Goal: Feedback & Contribution: Contribute content

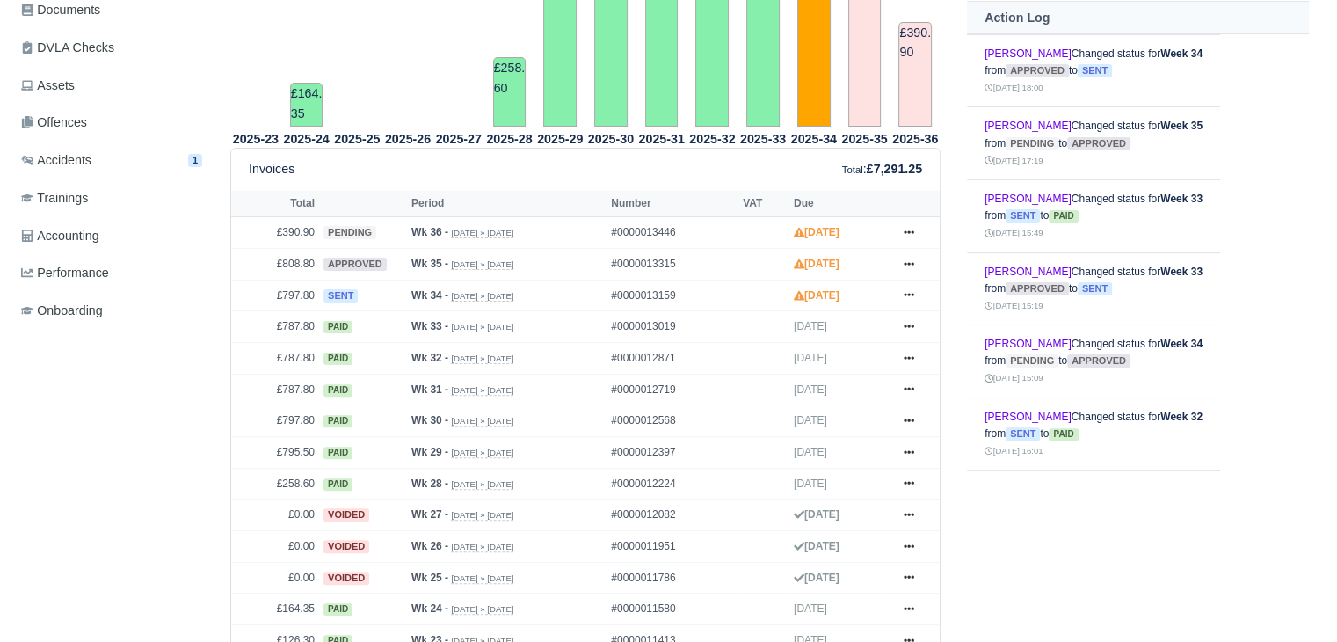
scroll to position [477, 0]
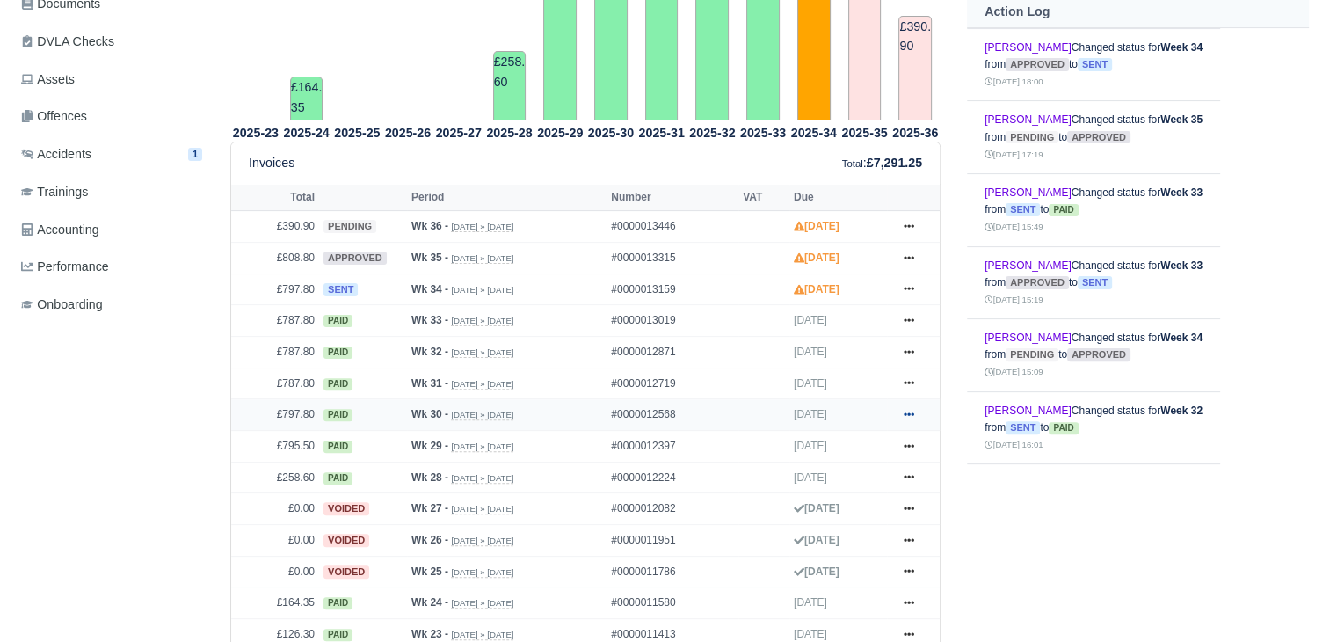
click at [906, 416] on icon at bounding box center [909, 414] width 11 height 11
click at [855, 518] on link "Print" at bounding box center [843, 523] width 156 height 37
click at [915, 388] on link at bounding box center [909, 384] width 26 height 22
click at [819, 496] on link "Print" at bounding box center [843, 492] width 156 height 37
click at [906, 346] on icon at bounding box center [909, 351] width 11 height 11
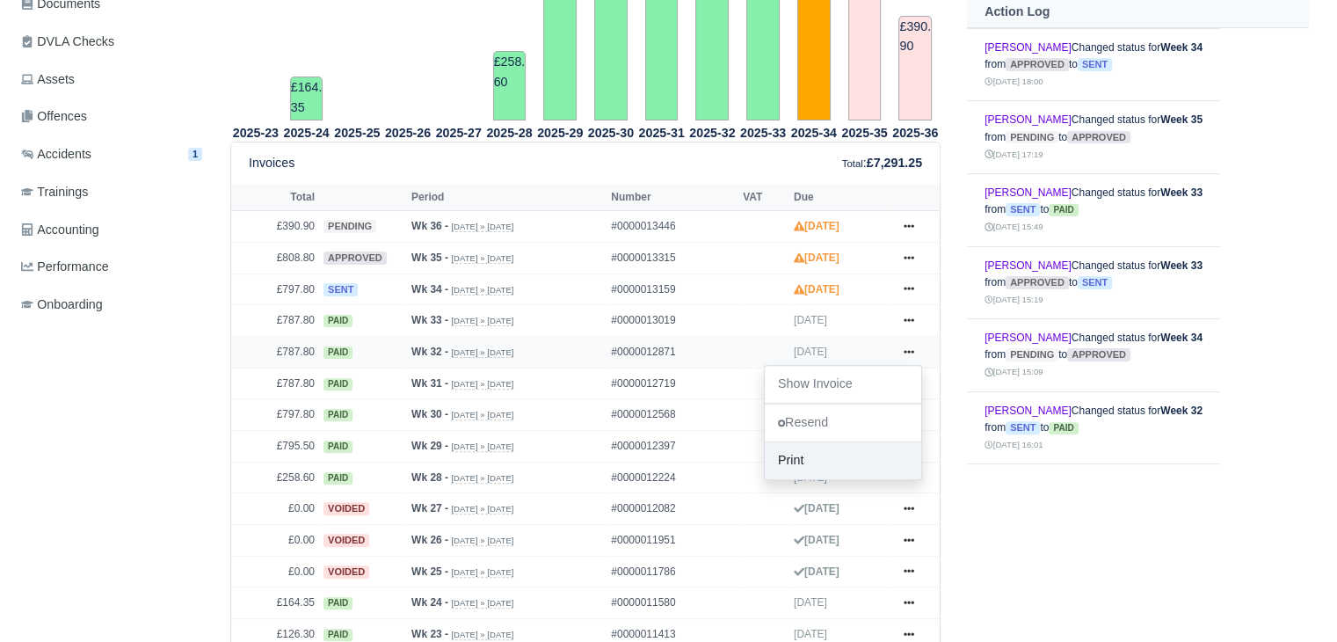
click at [787, 463] on link "Print" at bounding box center [843, 460] width 156 height 37
click at [907, 322] on icon at bounding box center [909, 320] width 11 height 11
click at [827, 430] on link "Print" at bounding box center [843, 429] width 156 height 37
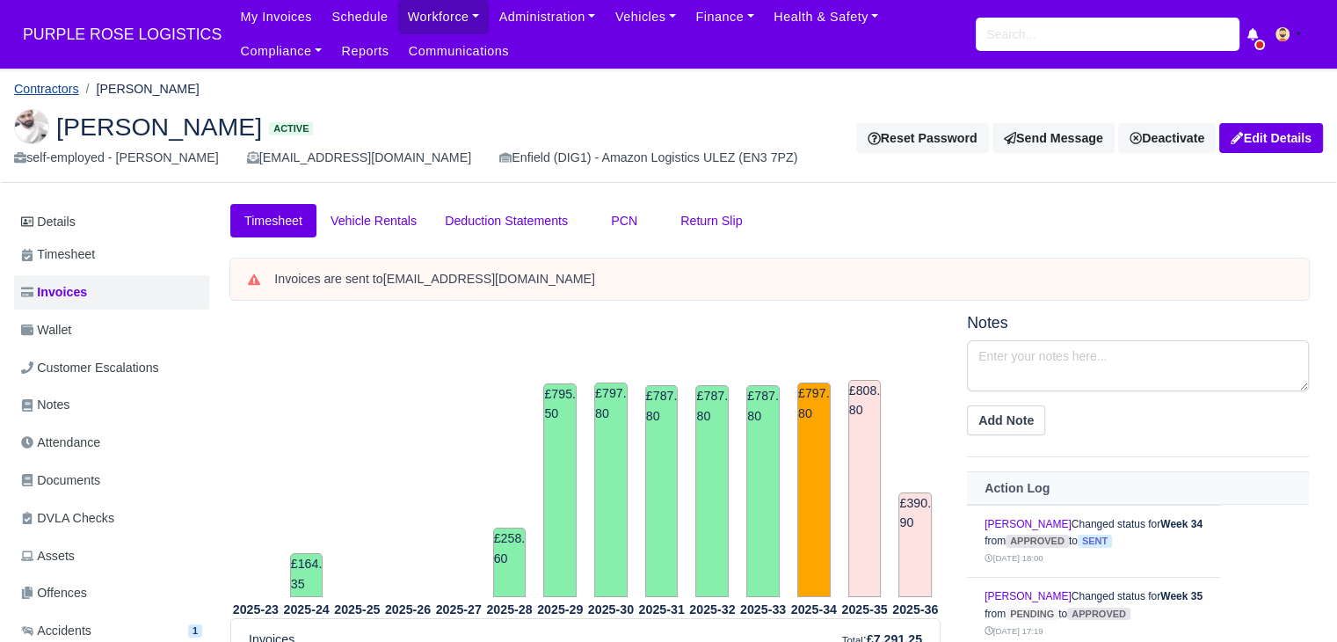
click at [76, 89] on link "Contractors" at bounding box center [46, 89] width 65 height 14
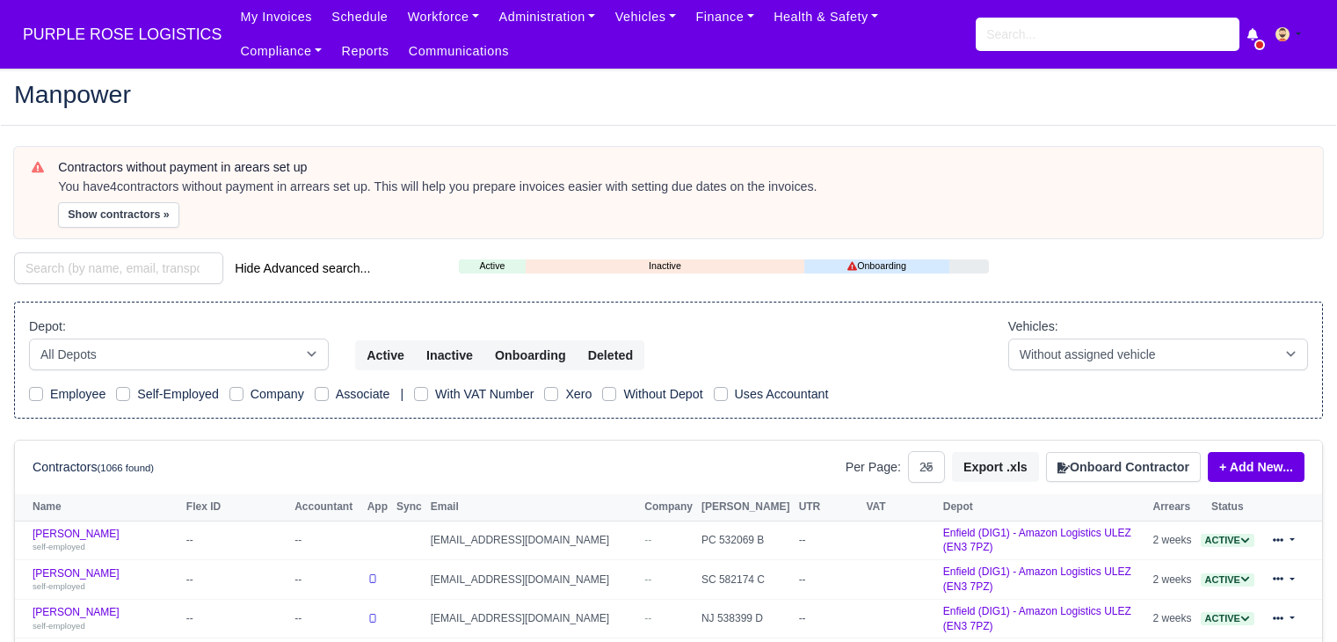
select select "25"
click at [73, 267] on input "search" at bounding box center [118, 268] width 209 height 32
type input "M"
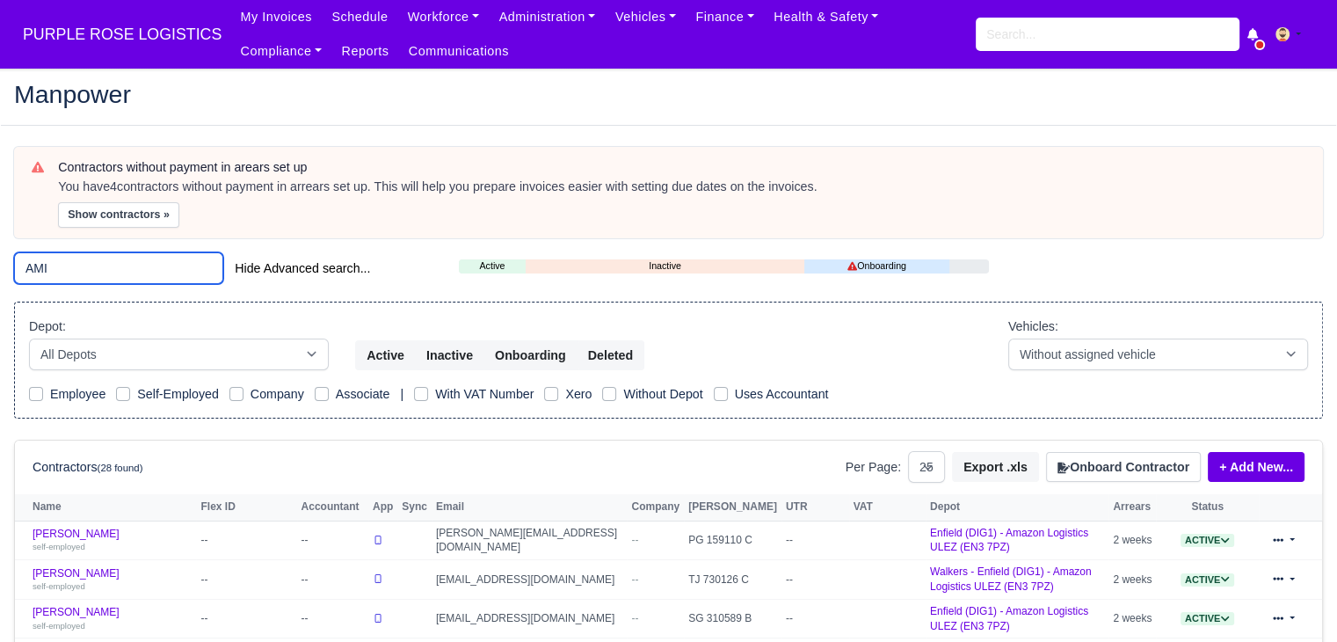
scroll to position [204, 0]
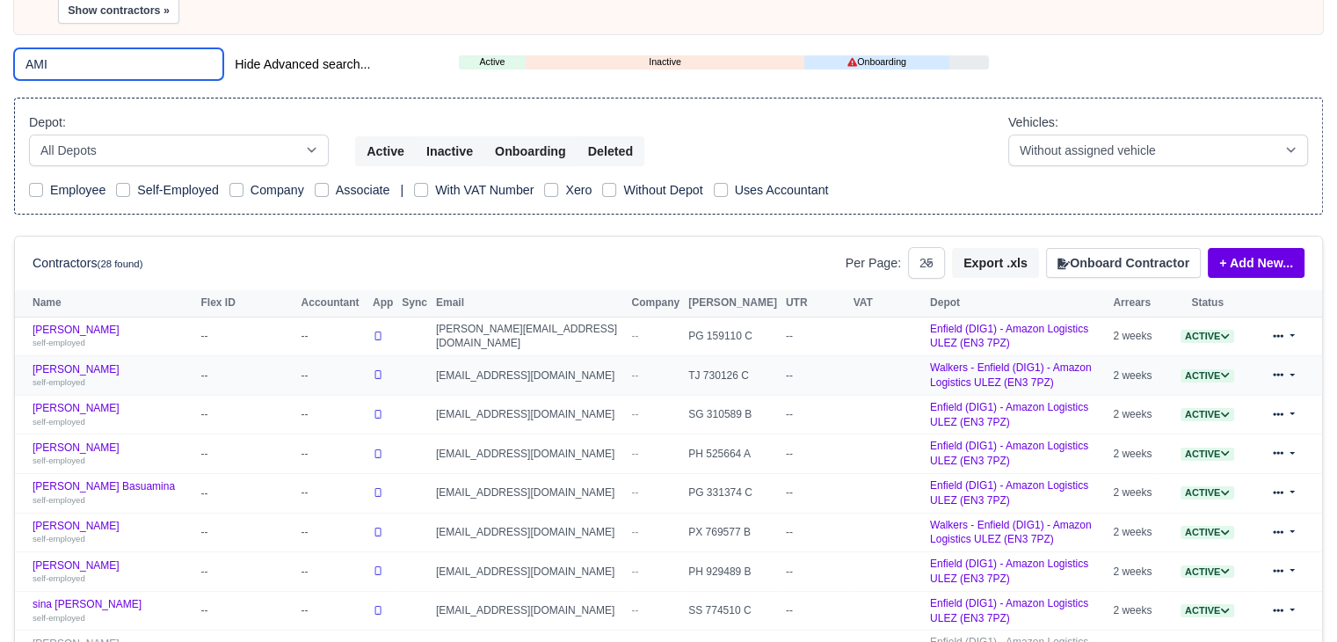
type input "AMI"
click at [64, 356] on td "Amin Amini self-employed" at bounding box center [105, 376] width 181 height 40
click at [62, 363] on link "Amin Amini self-employed" at bounding box center [112, 375] width 159 height 25
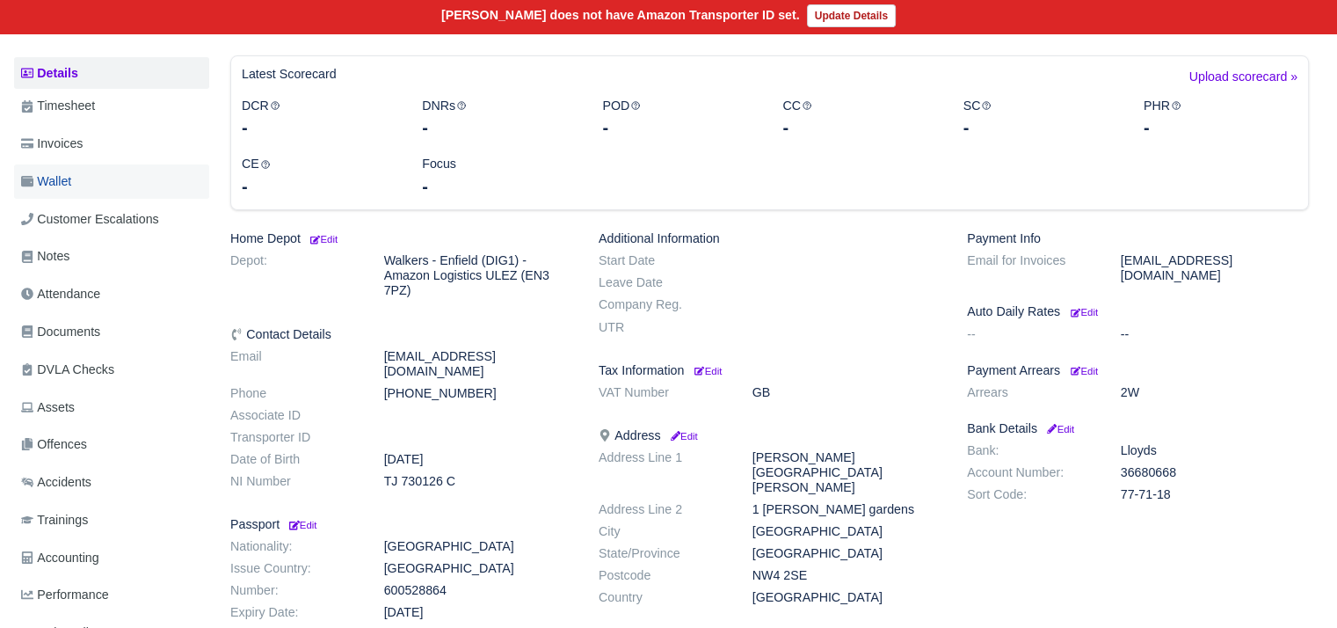
scroll to position [190, 0]
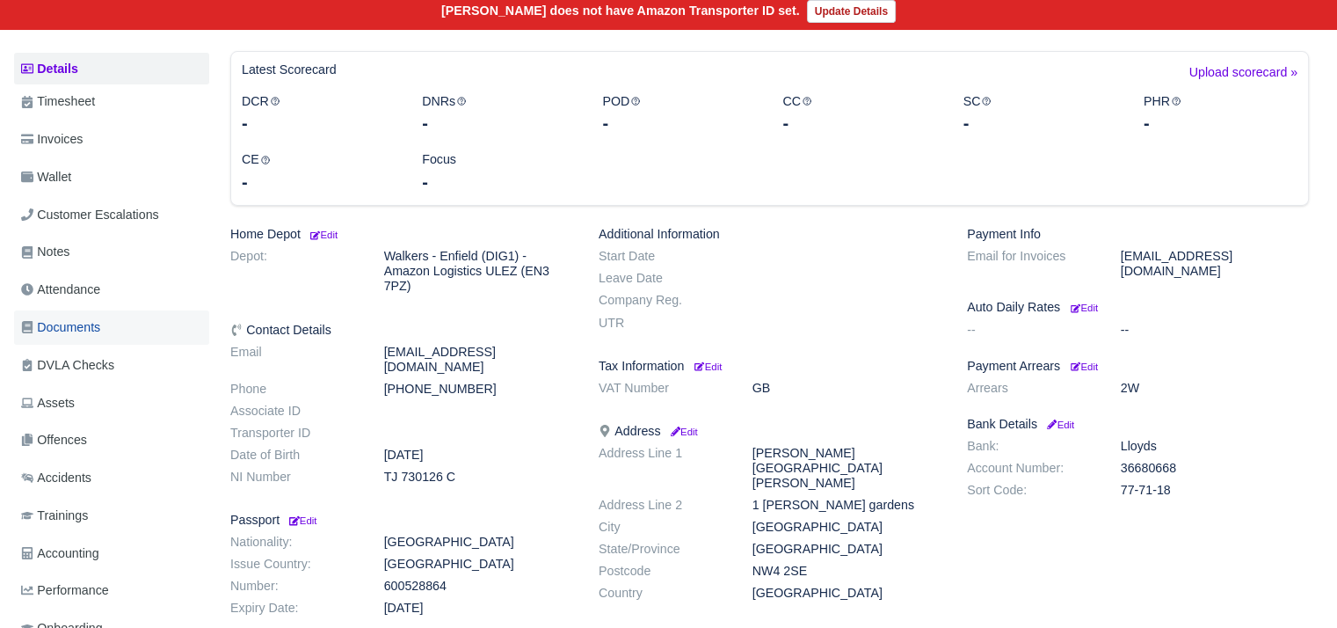
click at [106, 334] on link "Documents" at bounding box center [111, 327] width 195 height 34
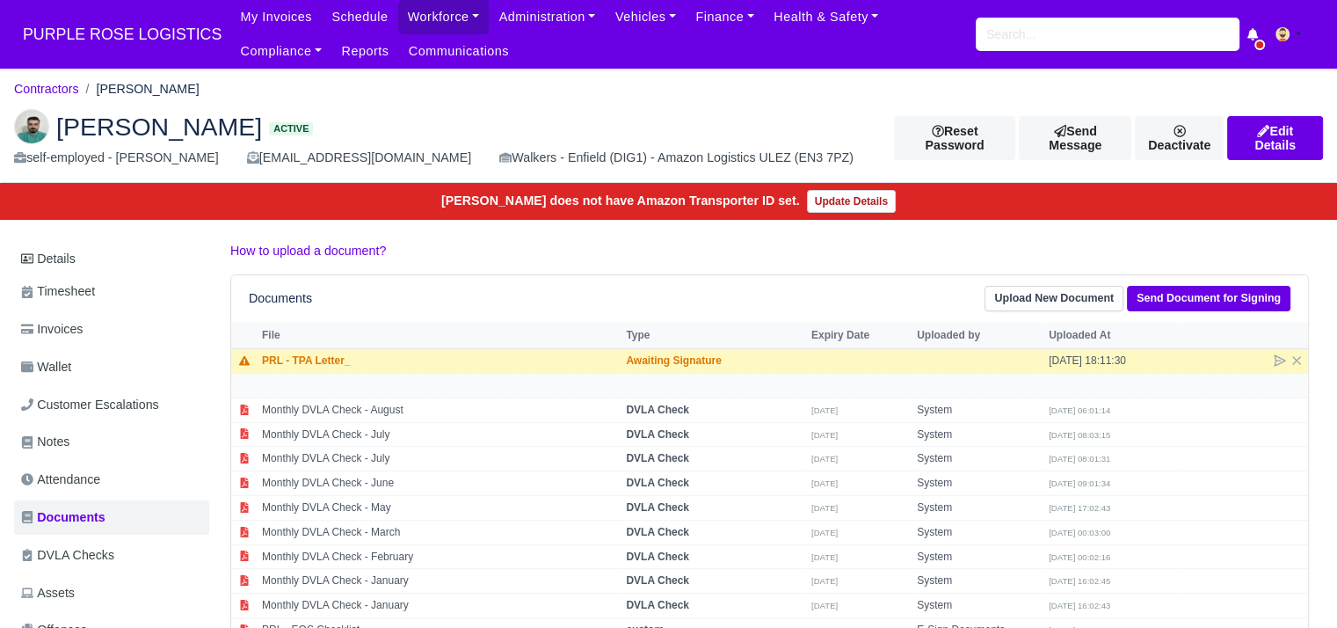
click at [64, 237] on main "Contractors Amin Amini Amin Amini Active self-employed - Amin Amini amiinaminii…" at bounding box center [668, 623] width 1337 height 1066
click at [60, 263] on link "Details" at bounding box center [111, 259] width 195 height 33
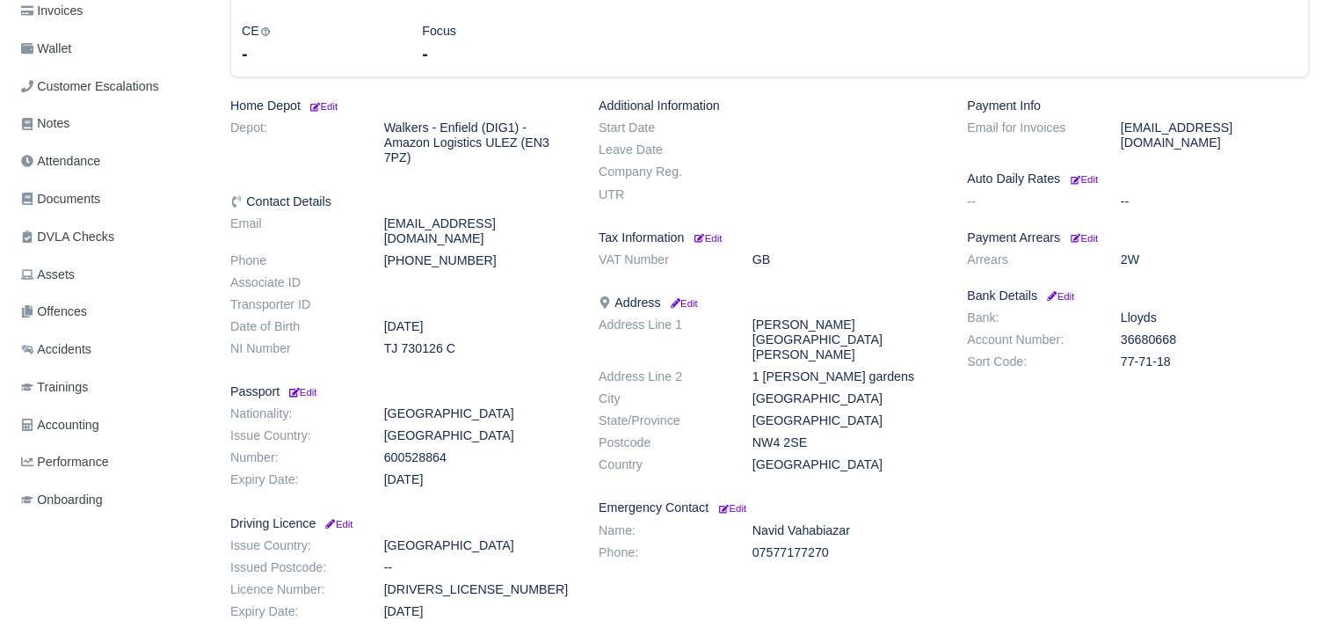
scroll to position [316, 0]
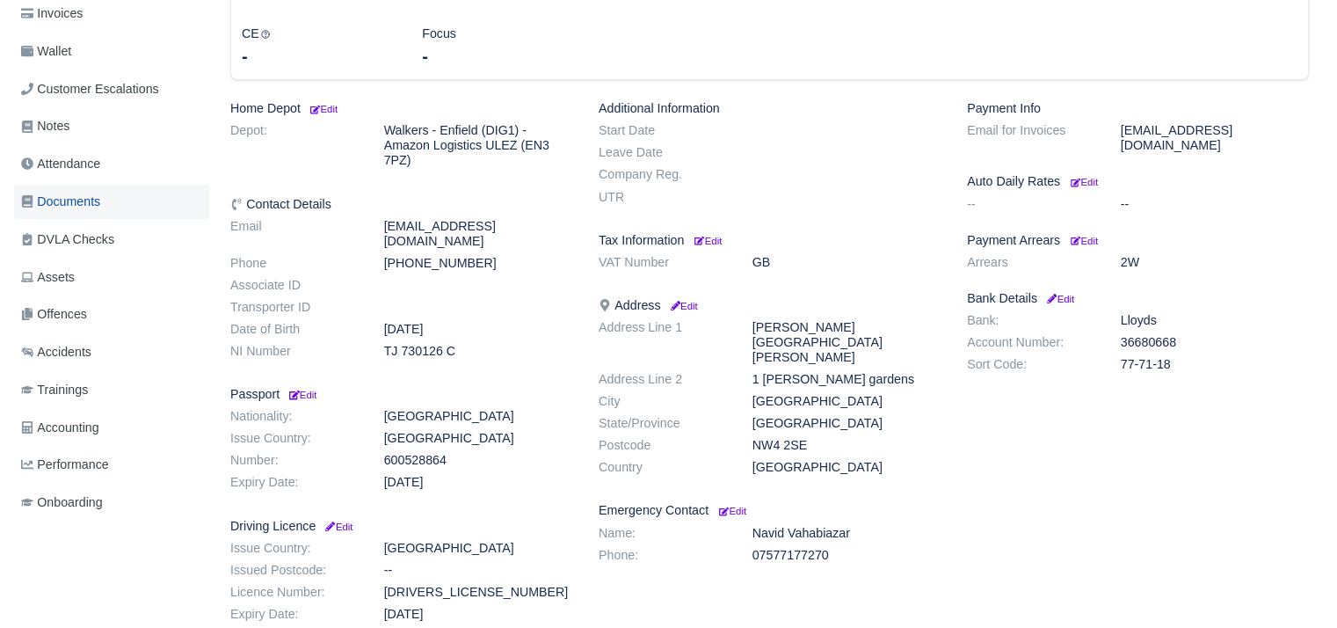
click at [106, 212] on link "Documents" at bounding box center [111, 202] width 195 height 34
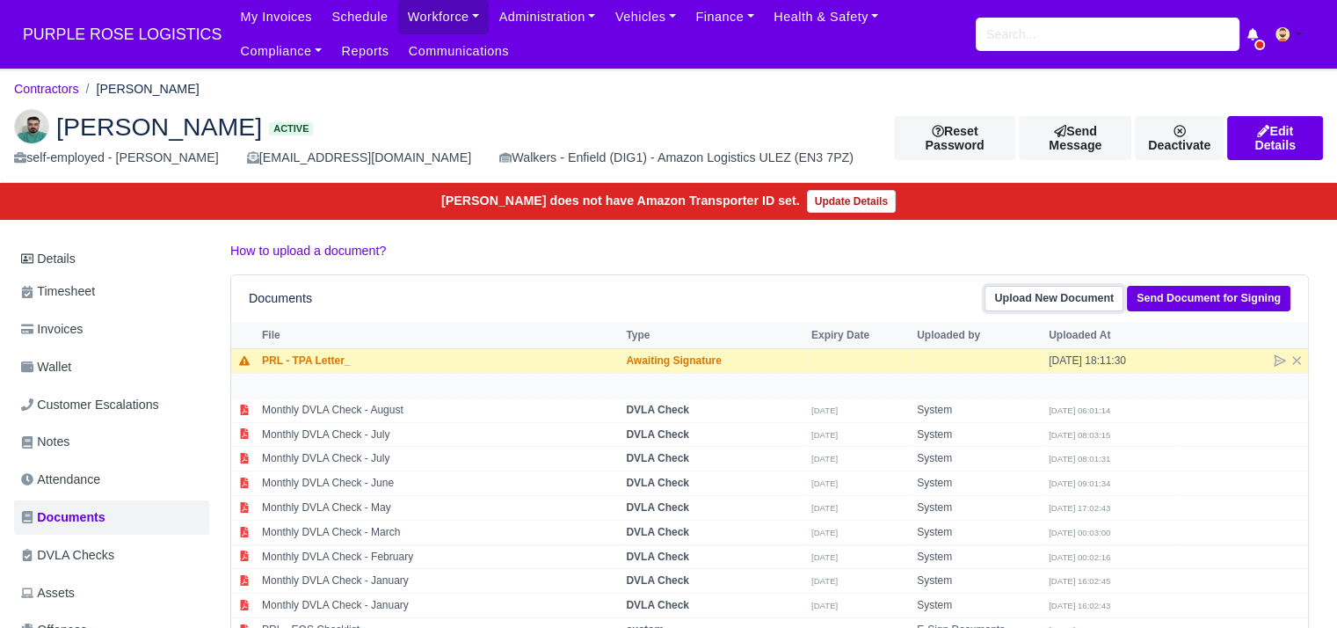
click at [1094, 306] on link "Upload New Document" at bounding box center [1054, 298] width 139 height 25
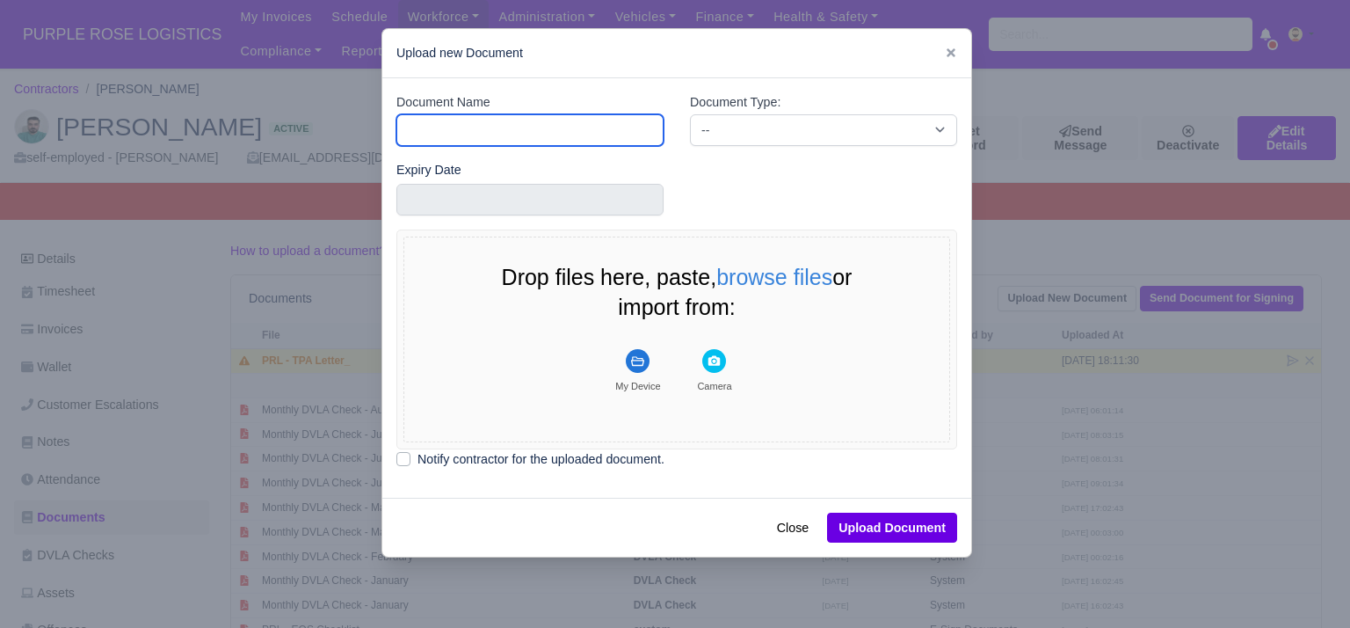
click at [548, 142] on input "Document Name" at bounding box center [530, 130] width 267 height 32
type input "RTW"
click at [748, 156] on div "Document Type: -- Accounting Engagement Letter Age Verification Confirmation Ba…" at bounding box center [824, 126] width 294 height 68
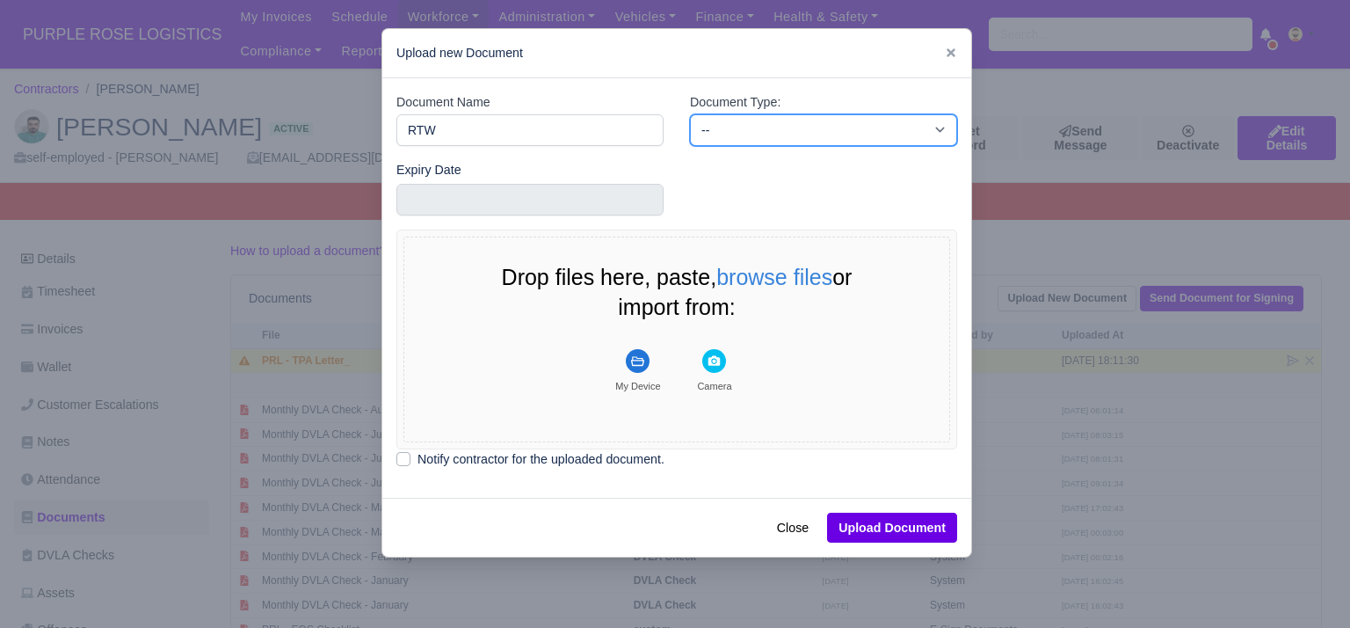
click at [770, 132] on select "-- Accounting Engagement Letter Age Verification Confirmation Background Check …" at bounding box center [823, 130] width 267 height 32
select select "right-to-work"
click at [690, 114] on select "-- Accounting Engagement Letter Age Verification Confirmation Background Check …" at bounding box center [823, 130] width 267 height 32
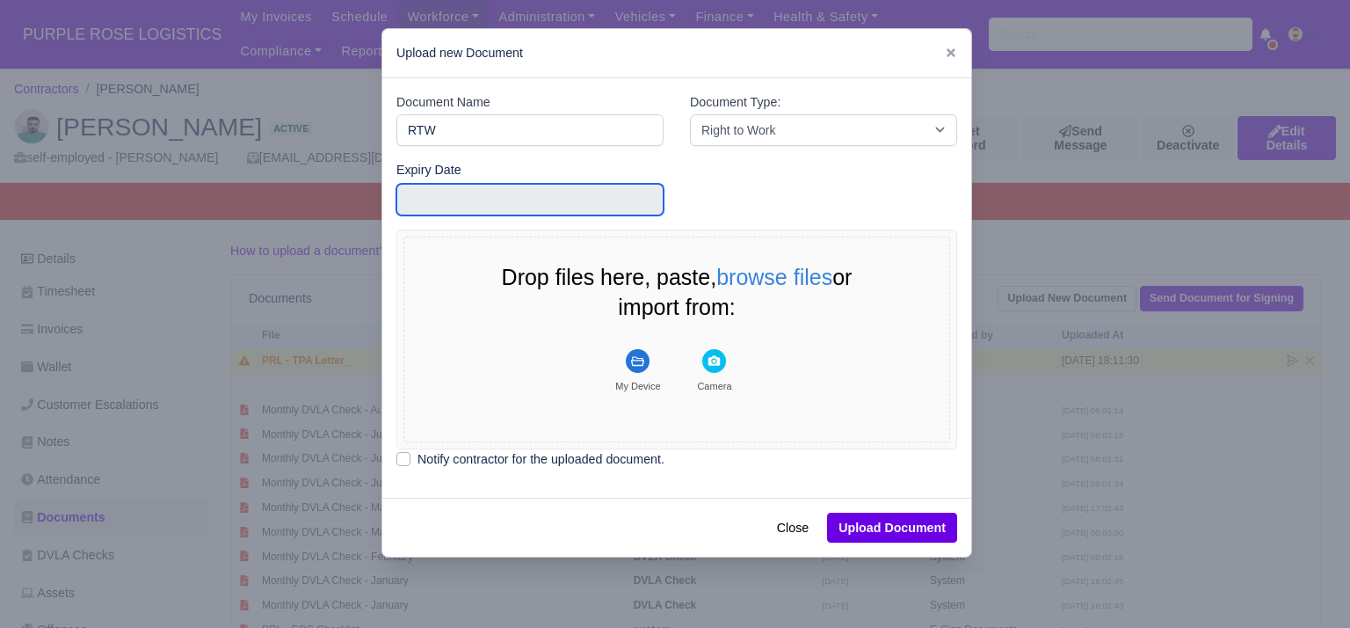
click at [448, 201] on input "text" at bounding box center [530, 200] width 267 height 32
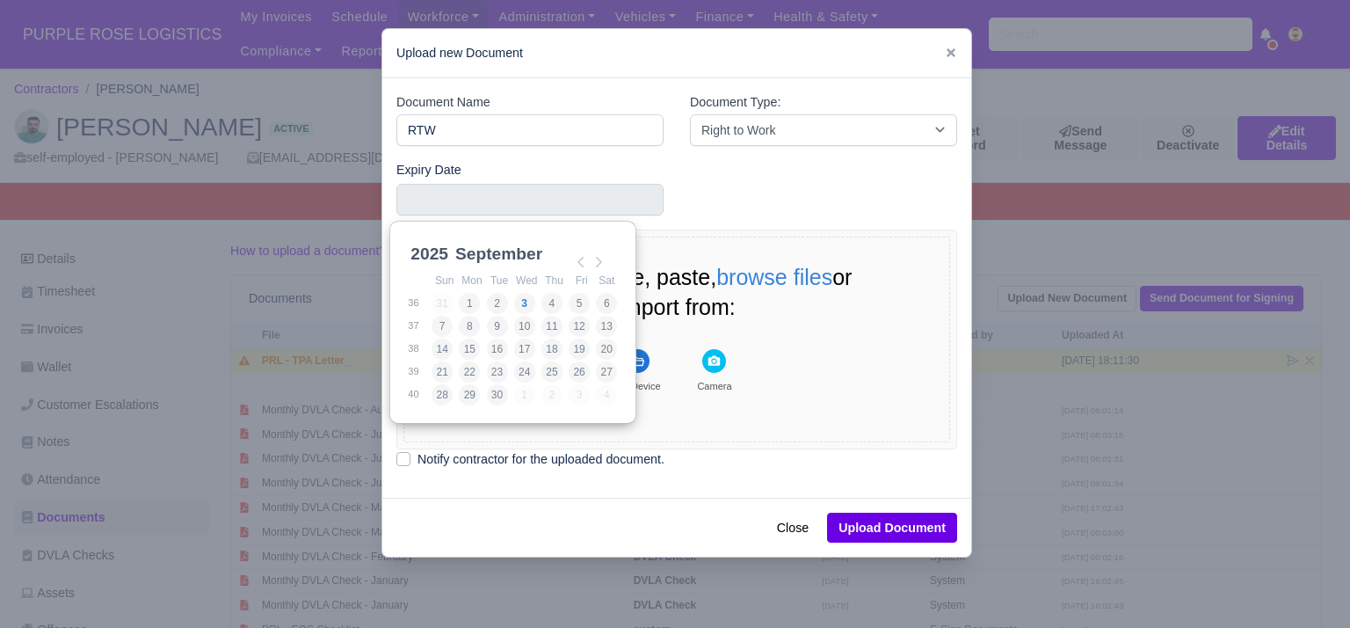
click at [440, 251] on select "2021 2022 2023 2024 2025 2026 2027 2028 2029 2030 2031 2032 2033 2034 2035 2036…" at bounding box center [446, 263] width 79 height 37
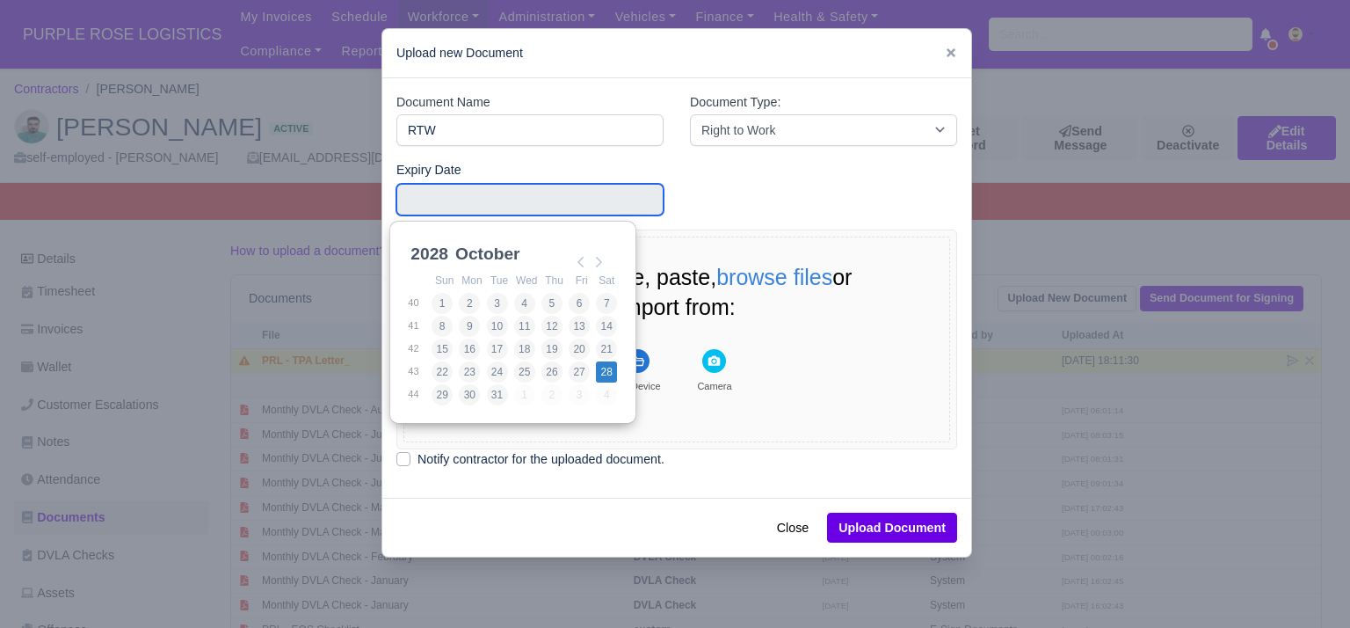
type input "2028-10-28"
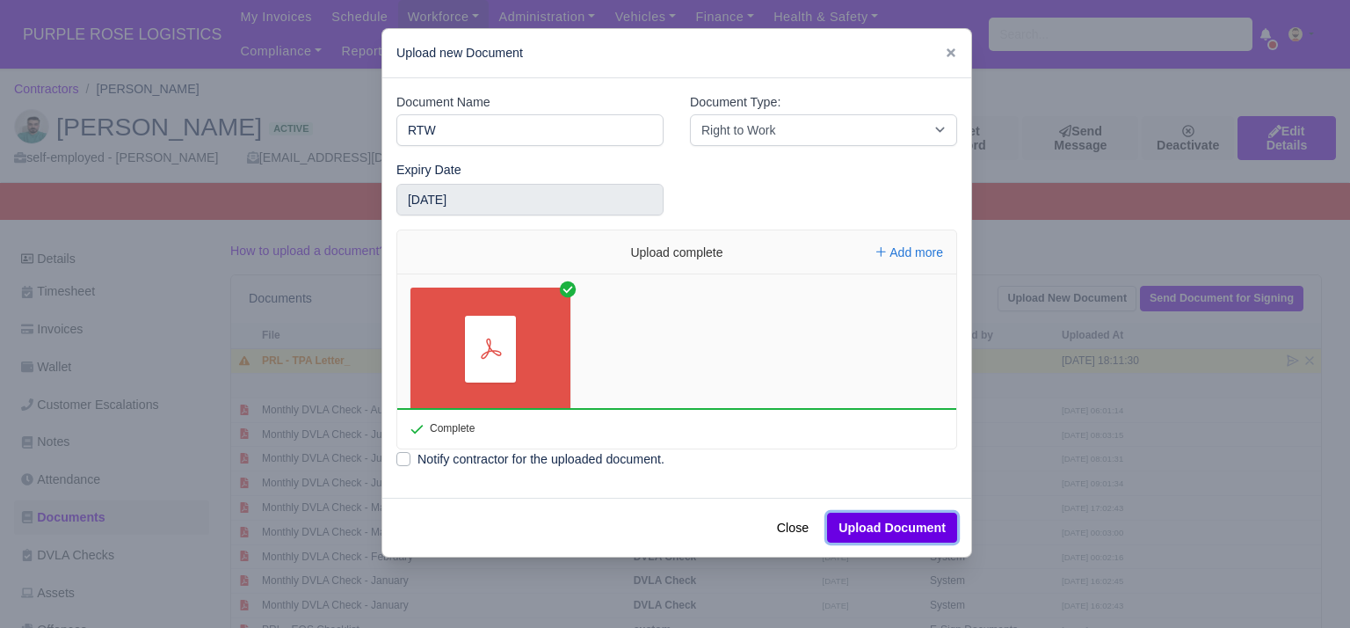
click at [866, 518] on button "Upload Document" at bounding box center [892, 528] width 130 height 30
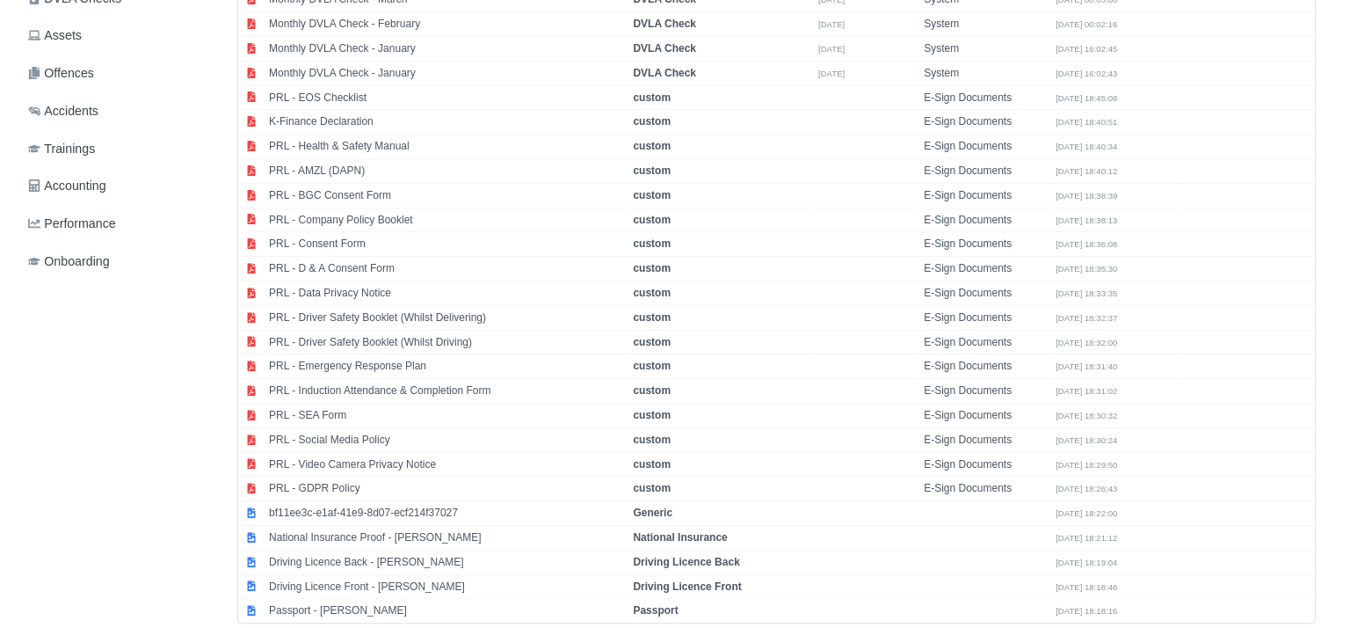
scroll to position [599, 0]
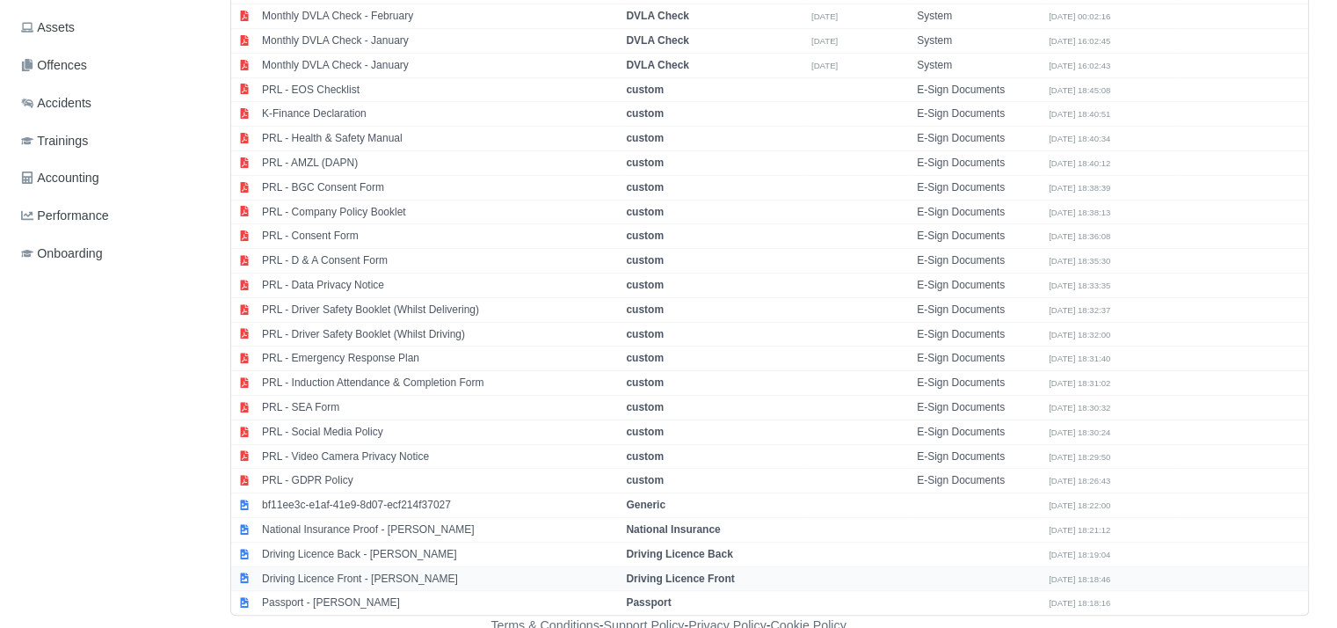
click at [374, 571] on td "Driving Licence Front - [PERSON_NAME]" at bounding box center [440, 578] width 364 height 25
select select "driving-licence-front"
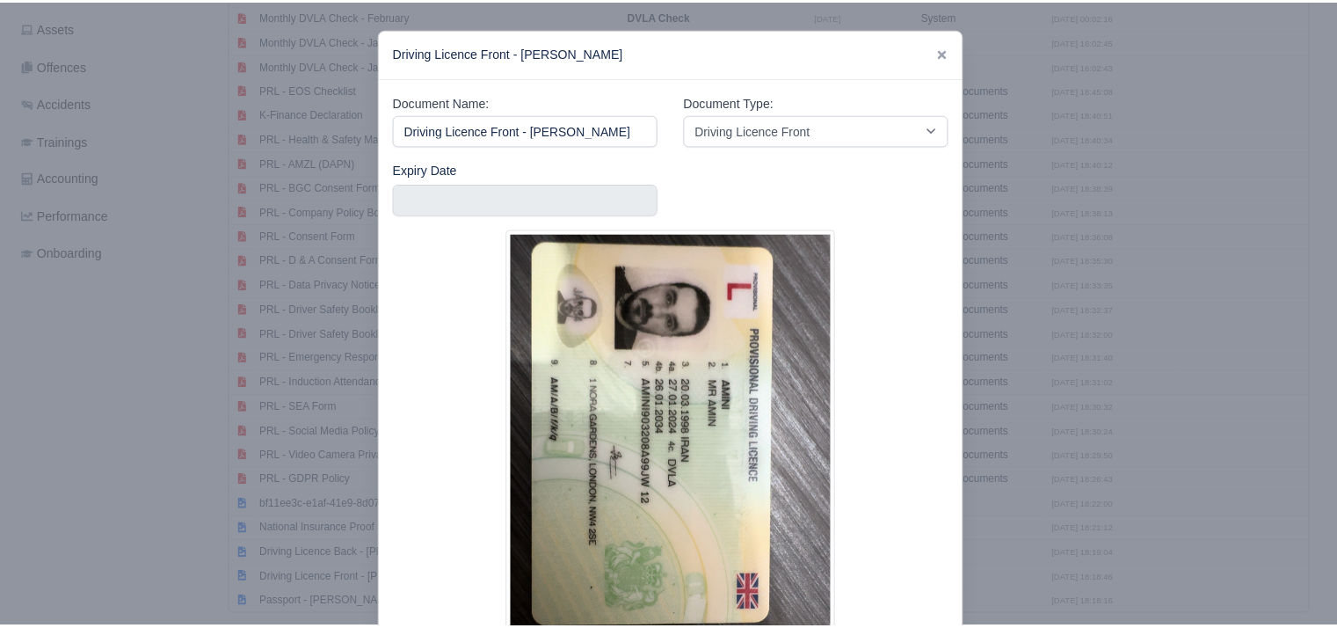
scroll to position [144, 0]
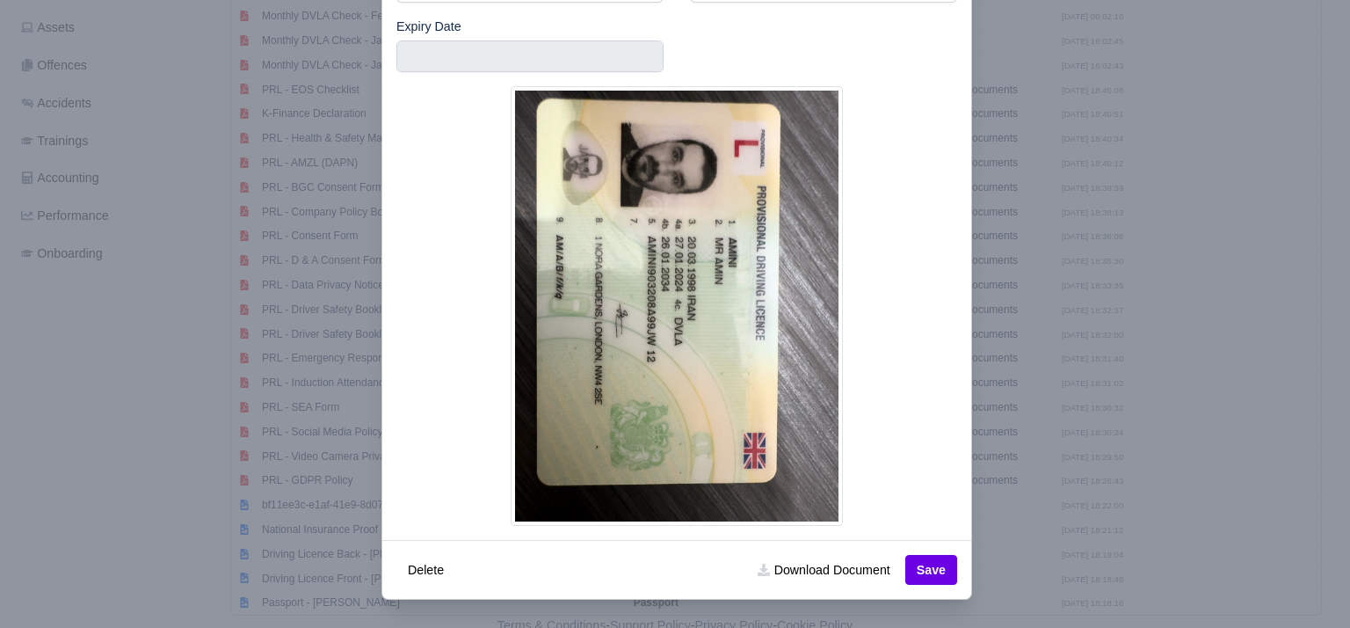
click at [1076, 321] on div at bounding box center [675, 314] width 1350 height 628
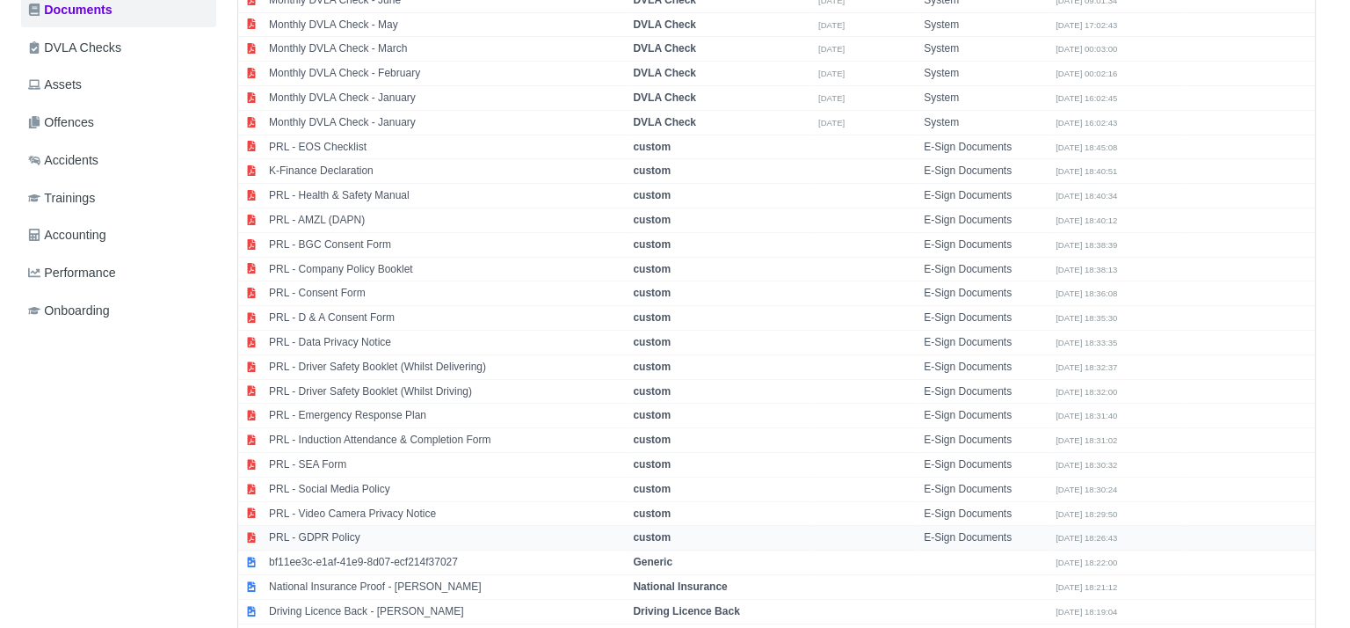
scroll to position [542, 0]
click at [401, 428] on td "PRL - Induction Attendance & Completion Form" at bounding box center [440, 440] width 364 height 25
select select "custom"
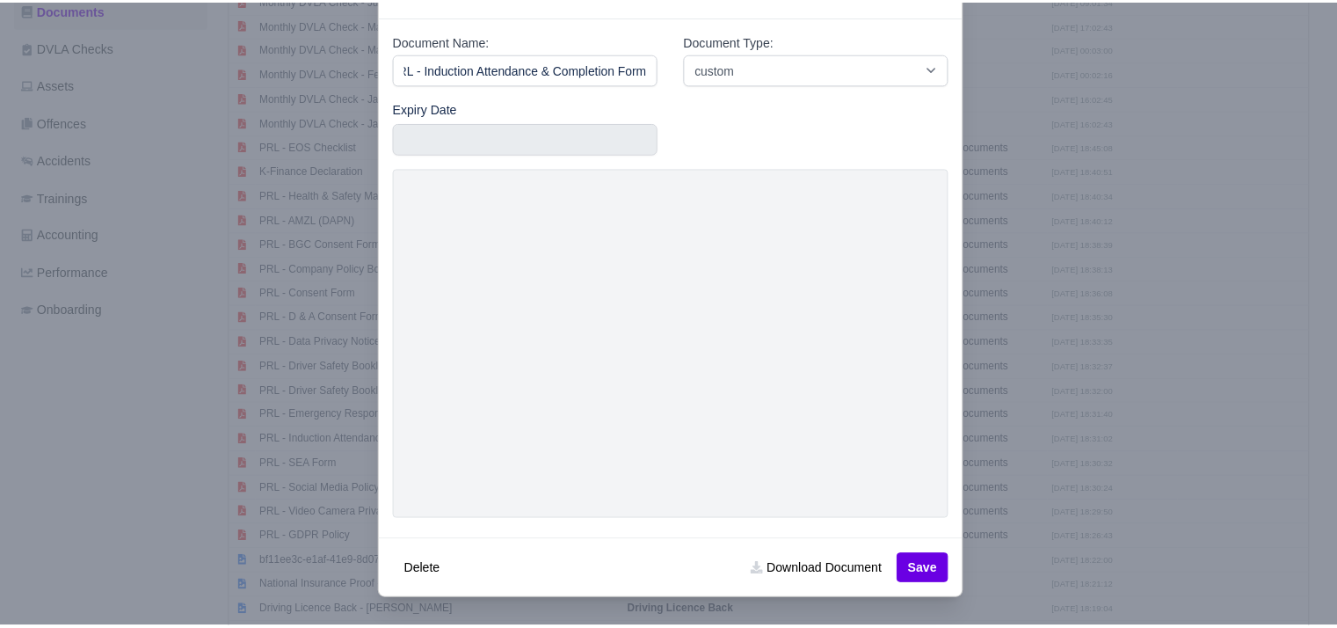
scroll to position [0, 0]
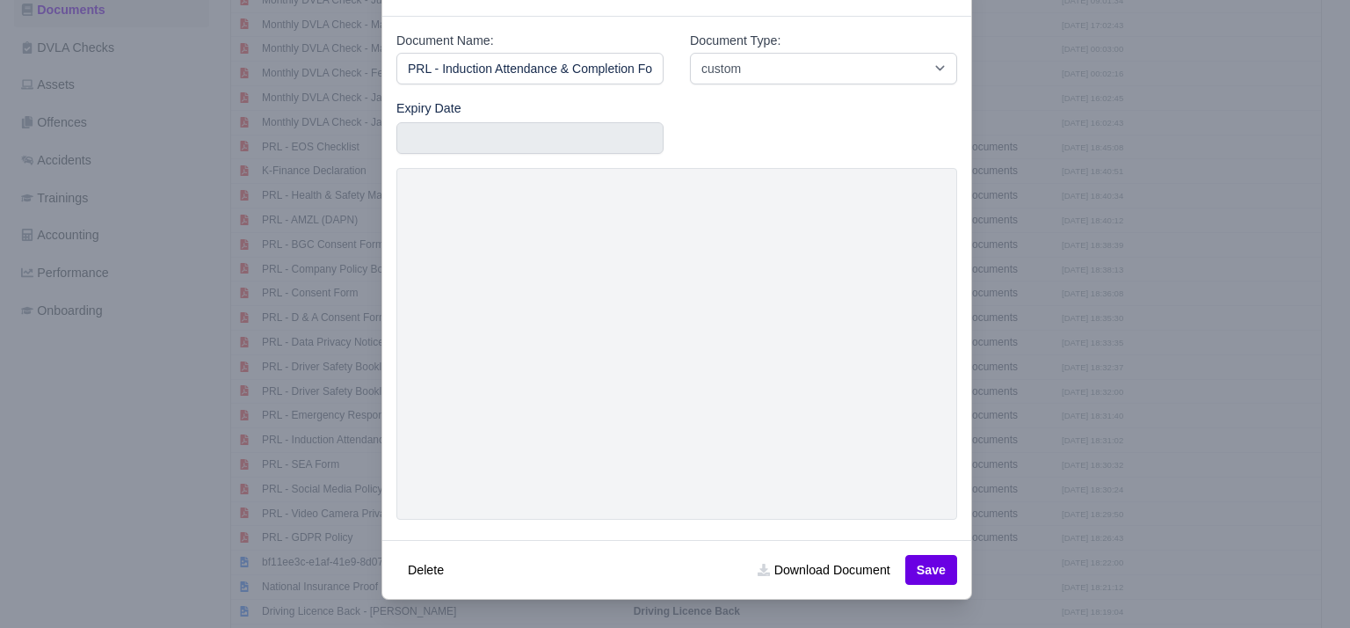
click at [994, 258] on div at bounding box center [675, 314] width 1350 height 628
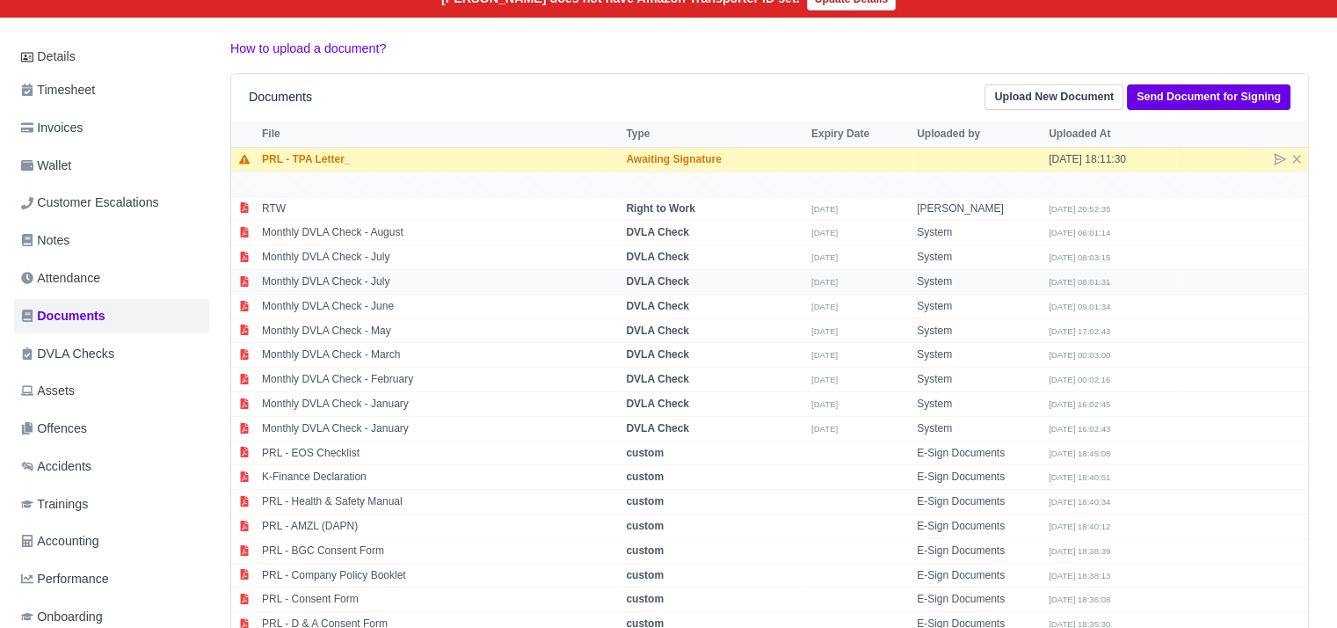
scroll to position [236, 0]
click at [106, 138] on link "Invoices" at bounding box center [111, 128] width 195 height 34
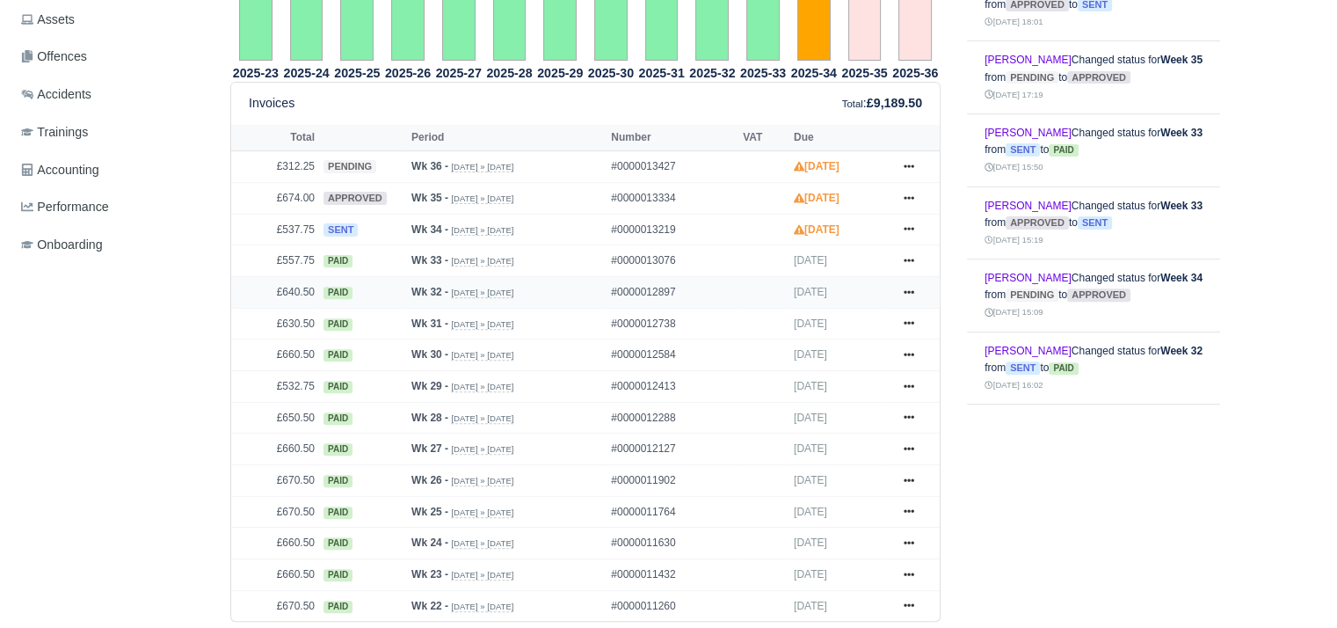
scroll to position [576, 0]
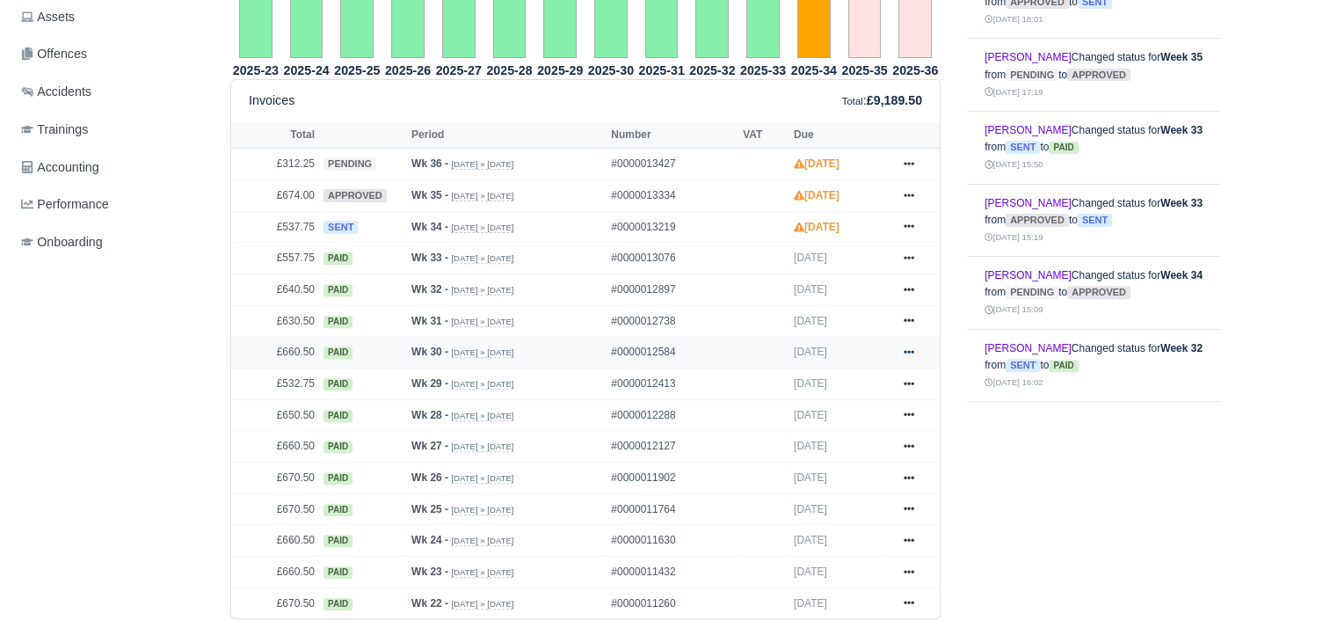
click at [902, 348] on link at bounding box center [909, 352] width 26 height 22
click at [848, 453] on link "Print" at bounding box center [843, 460] width 156 height 37
click at [914, 316] on icon at bounding box center [909, 320] width 11 height 11
click at [833, 422] on link "Print" at bounding box center [843, 429] width 156 height 37
click at [900, 285] on link at bounding box center [909, 290] width 26 height 22
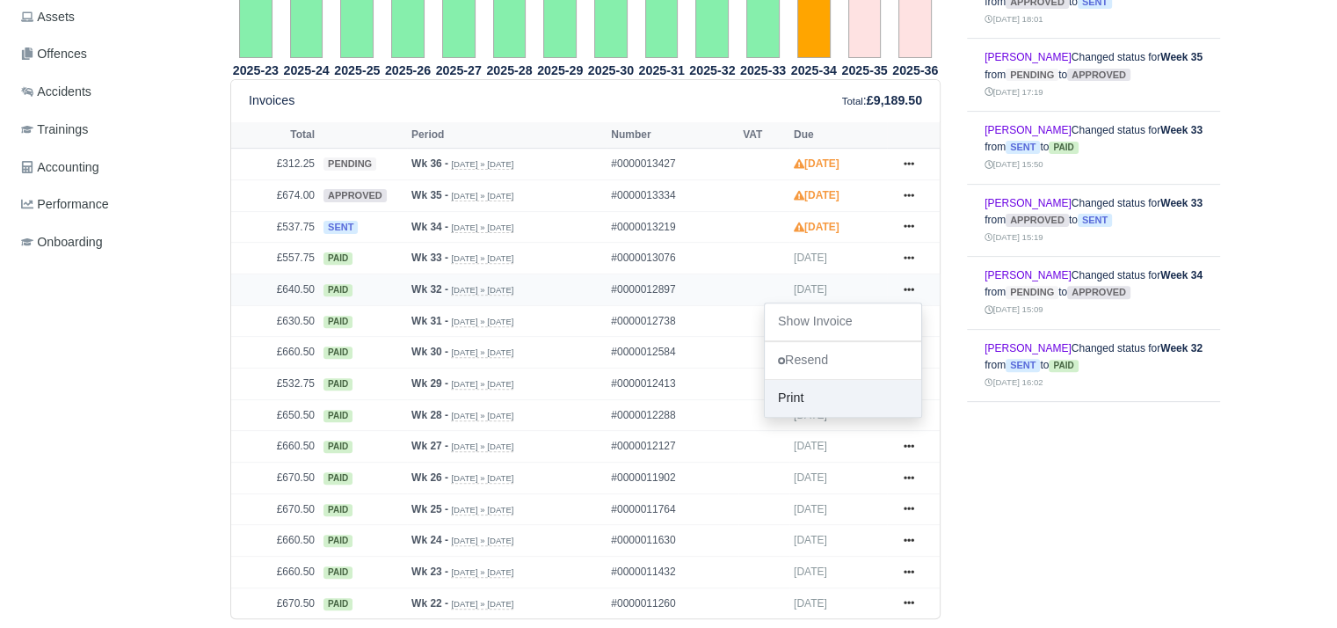
click at [822, 391] on link "Print" at bounding box center [843, 398] width 156 height 37
click at [908, 266] on td "Show Invoice [GEOGRAPHIC_DATA] Print" at bounding box center [913, 259] width 53 height 32
click at [908, 260] on icon at bounding box center [909, 257] width 11 height 11
click at [837, 360] on link "Print" at bounding box center [843, 366] width 156 height 37
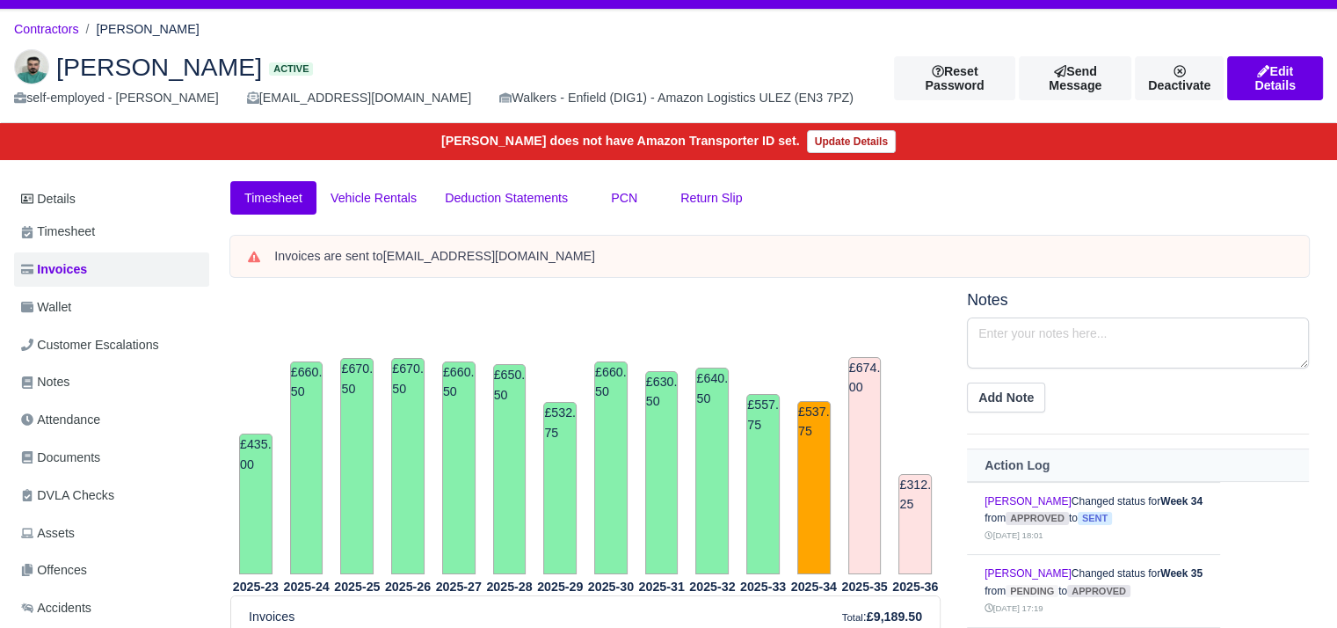
scroll to position [0, 0]
